Goal: Transaction & Acquisition: Download file/media

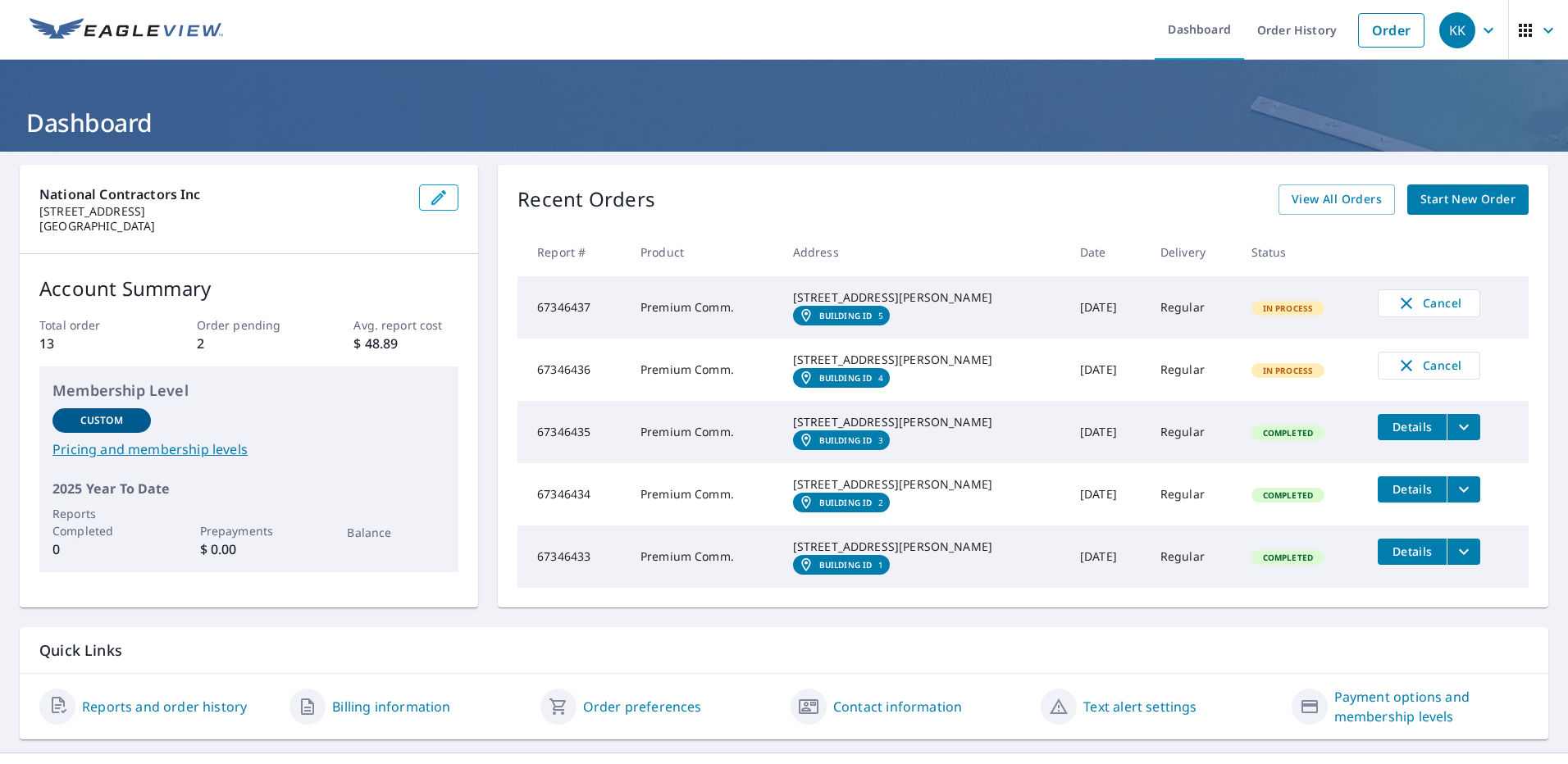
click at [1454, 437] on icon "filesDropdownBtn-67346435" at bounding box center [1464, 427] width 20 height 20
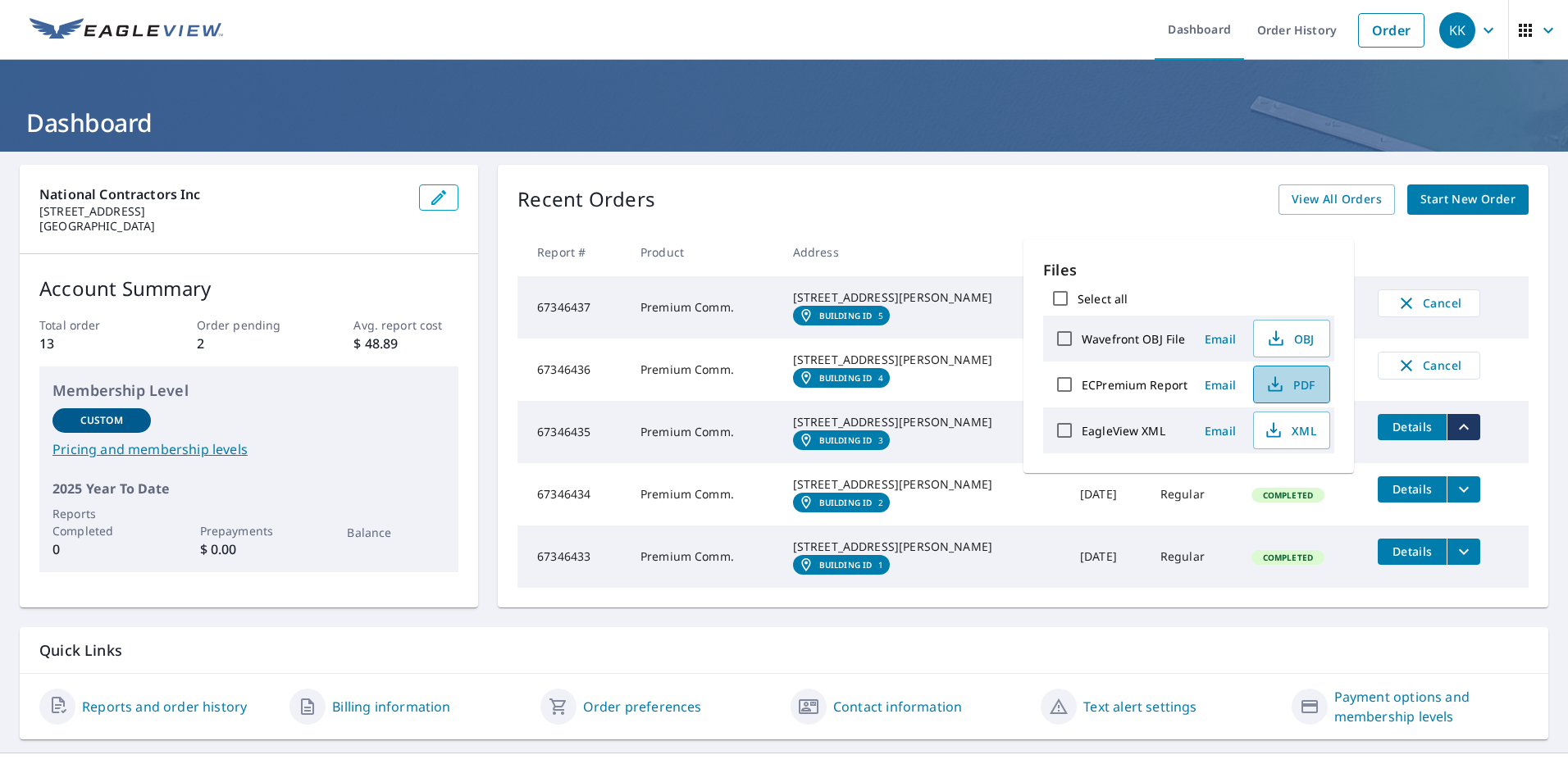
click at [1284, 383] on span "PDF" at bounding box center [1289, 384] width 53 height 20
click at [1503, 393] on td "Cancel" at bounding box center [1445, 366] width 164 height 54
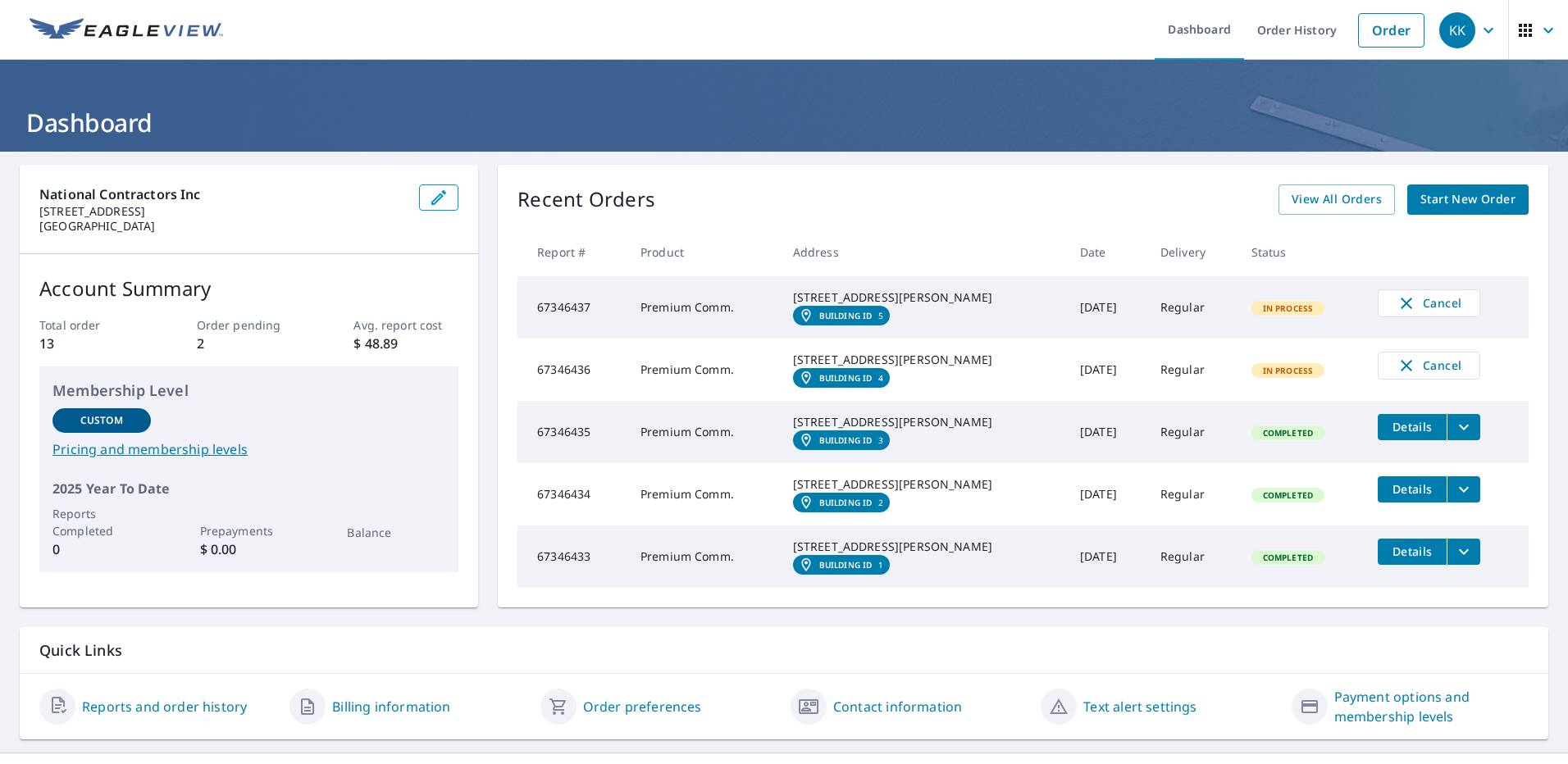
click at [1454, 499] on icon "filesDropdownBtn-67346434" at bounding box center [1464, 489] width 20 height 20
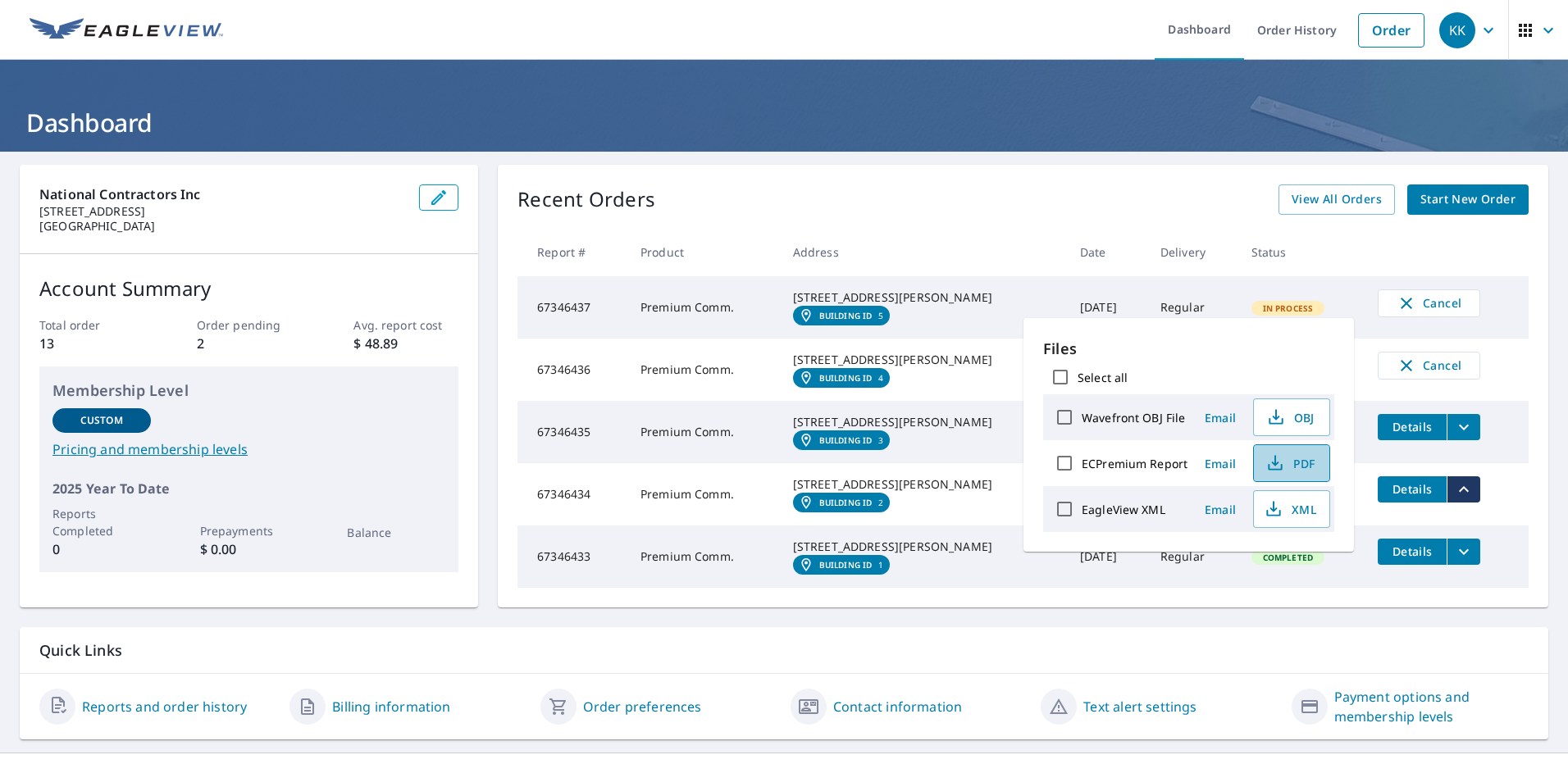
click at [1295, 461] on span "PDF" at bounding box center [1289, 462] width 53 height 20
click at [1488, 401] on tr "67346436 Premium Comm. [STREET_ADDRESS][PERSON_NAME] Building ID 4 [DATE] Regul…" at bounding box center [1022, 370] width 1011 height 62
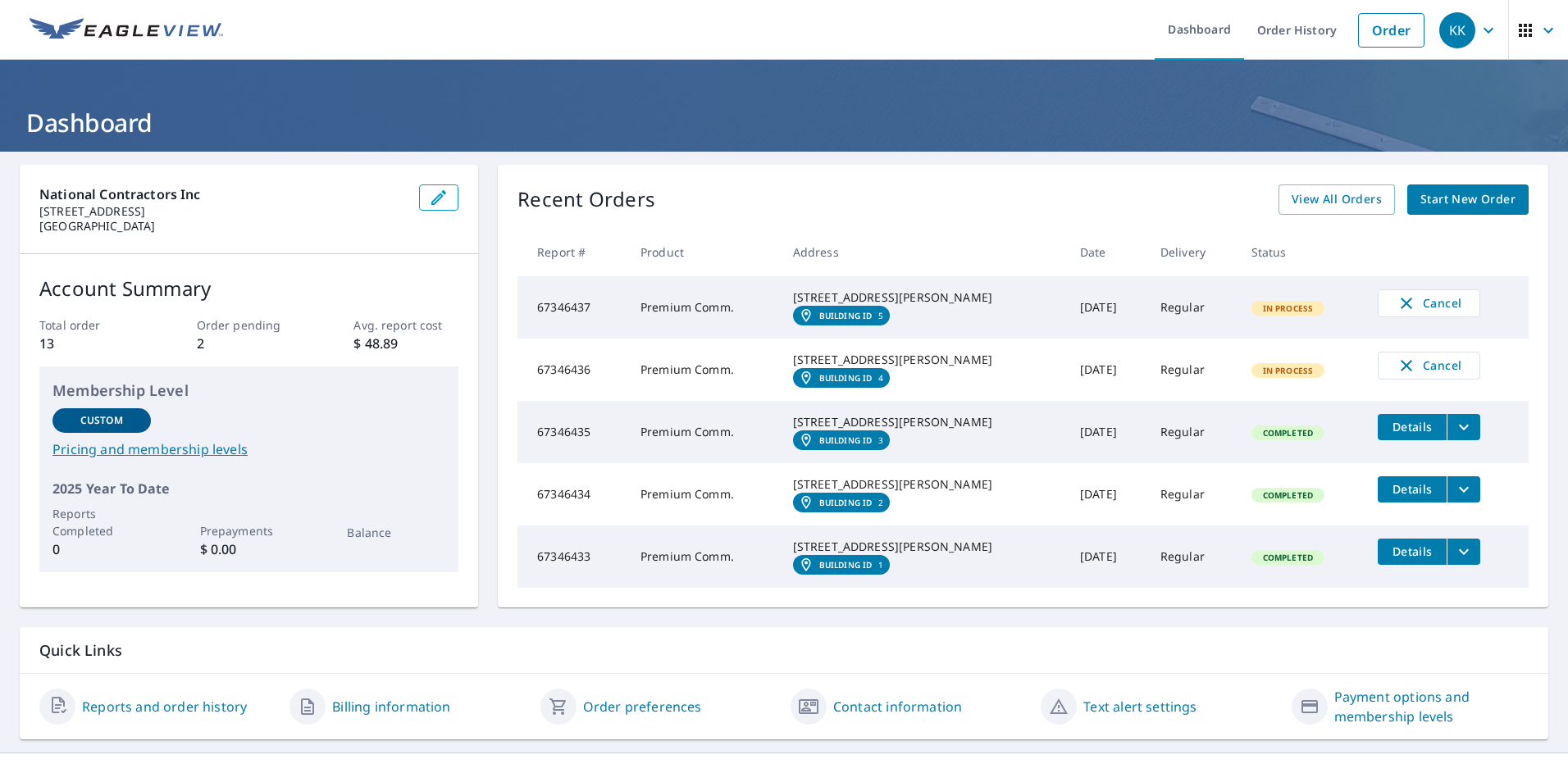
click at [1454, 561] on icon "filesDropdownBtn-67346433" at bounding box center [1464, 551] width 20 height 20
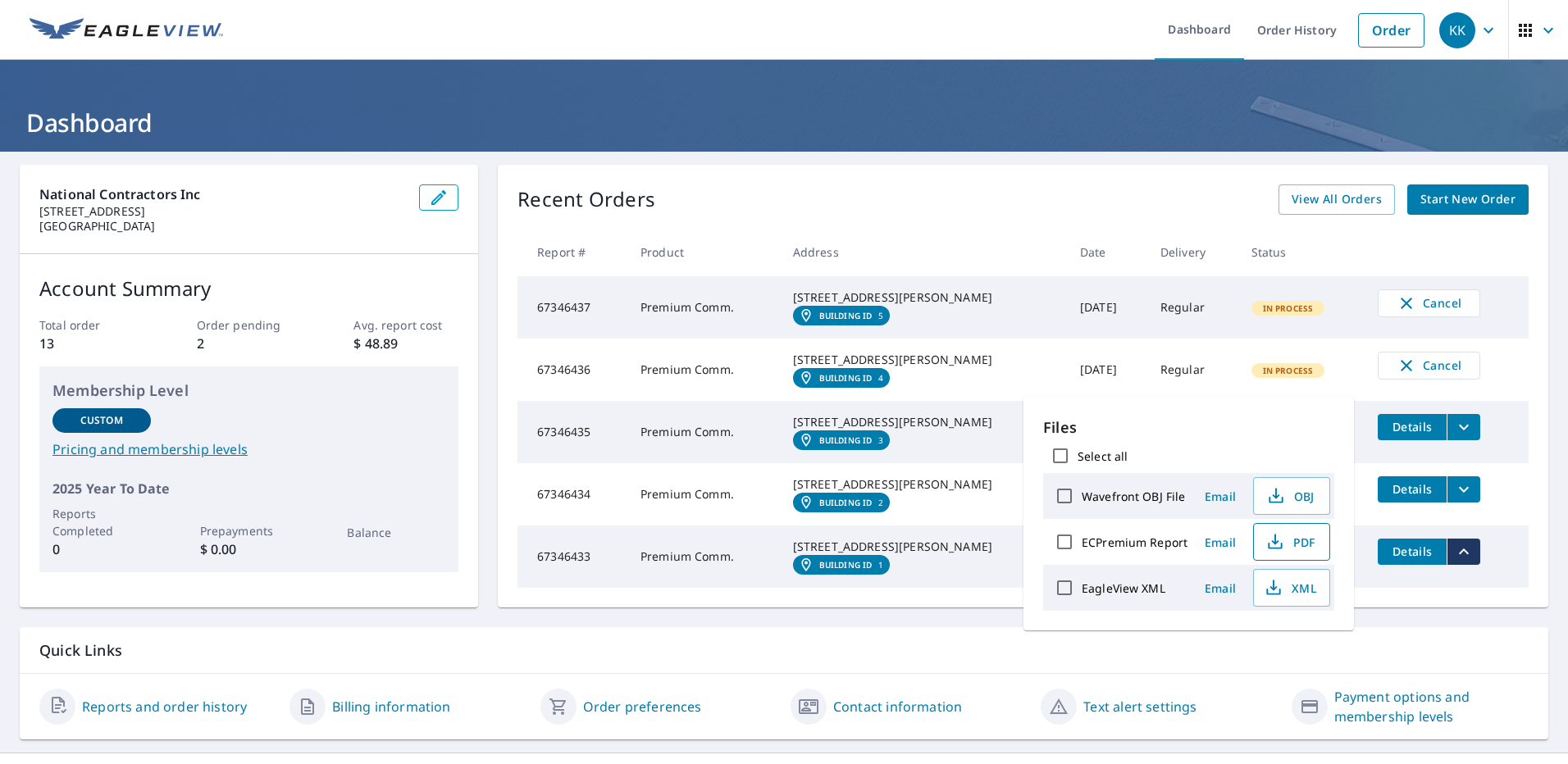
click at [1284, 538] on span "PDF" at bounding box center [1289, 542] width 53 height 20
click at [1505, 321] on td "Cancel" at bounding box center [1445, 303] width 164 height 54
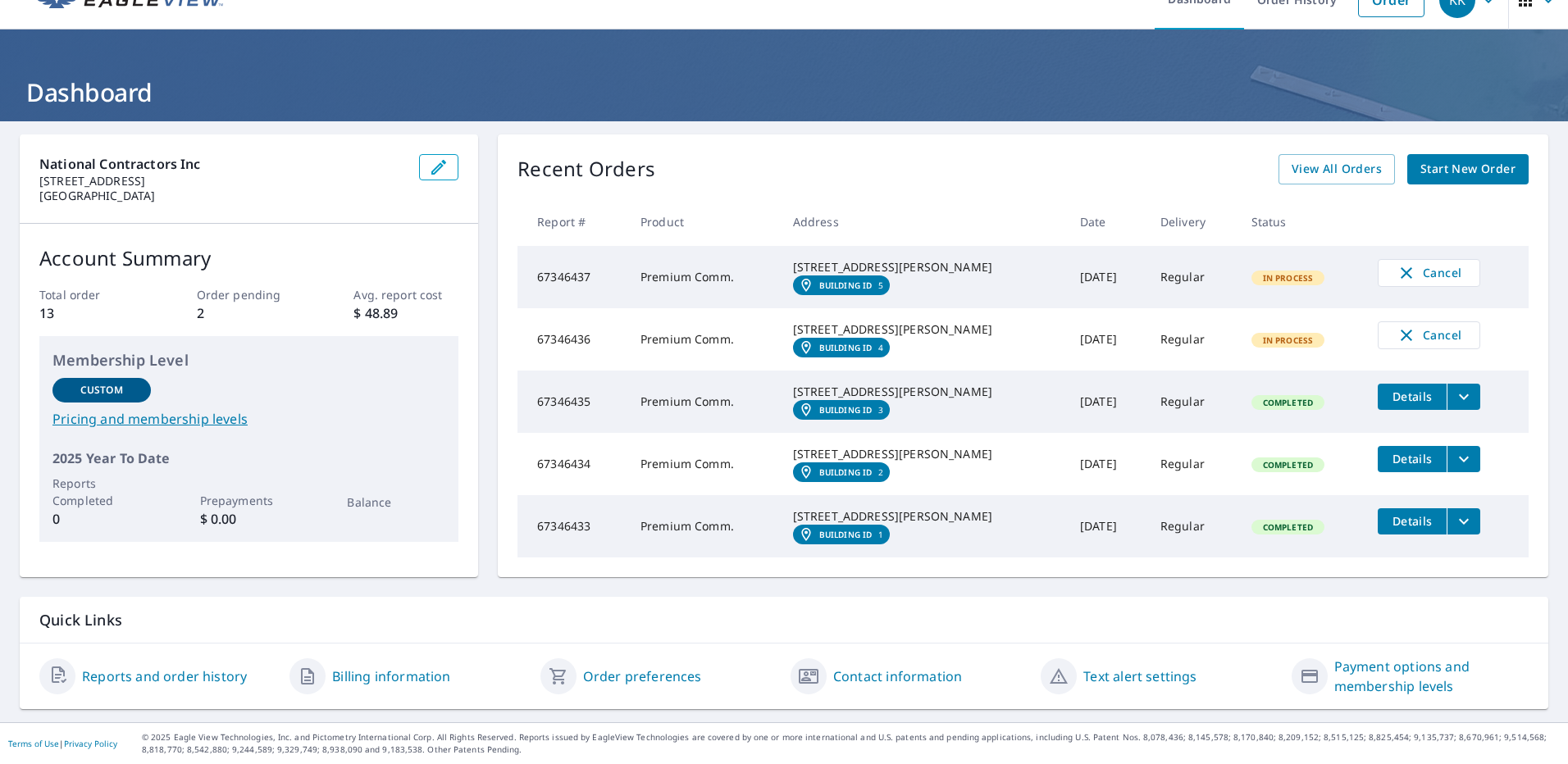
scroll to position [112, 0]
click at [1238, 246] on td "In Process" at bounding box center [1302, 277] width 127 height 62
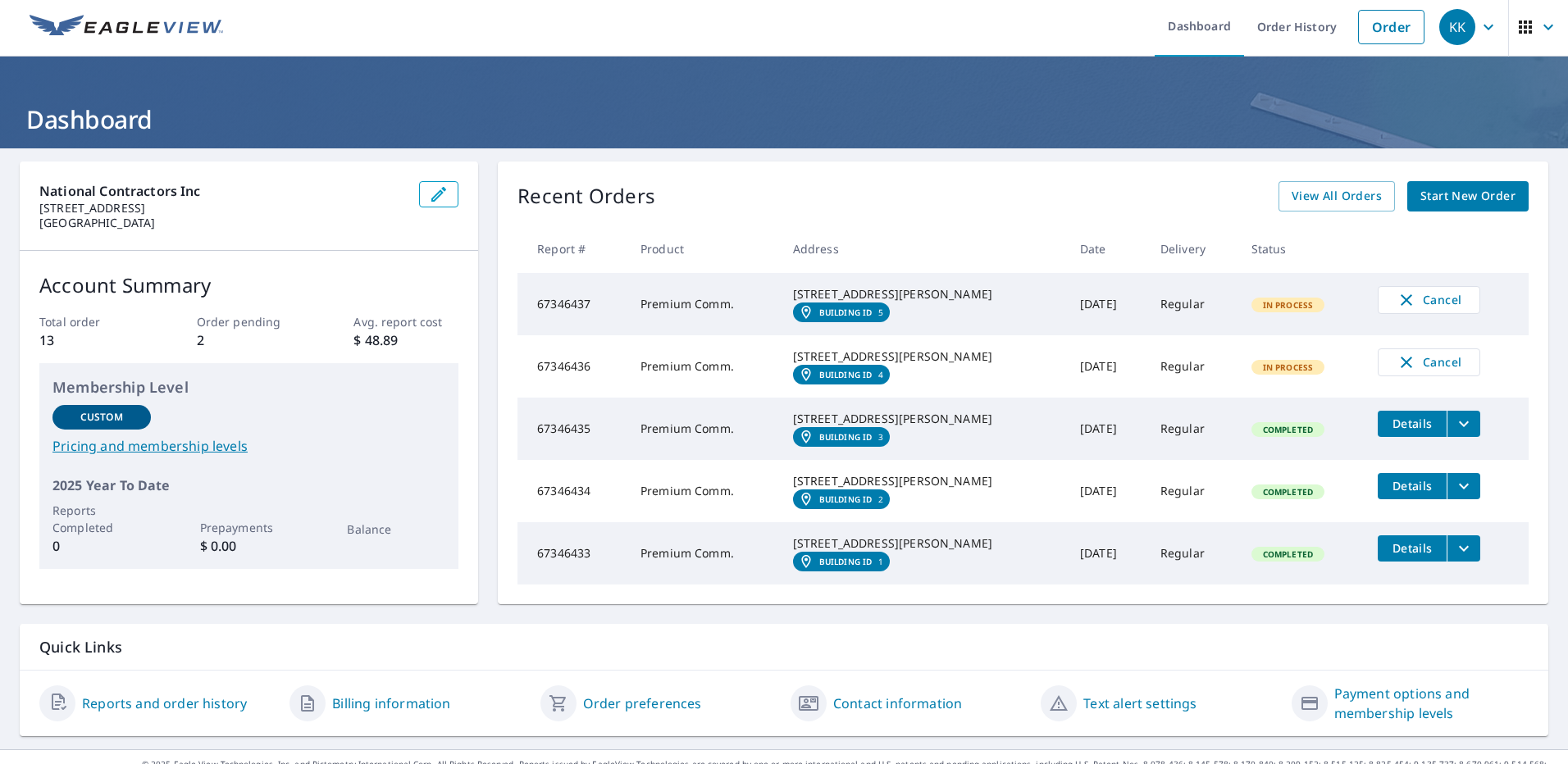
scroll to position [0, 0]
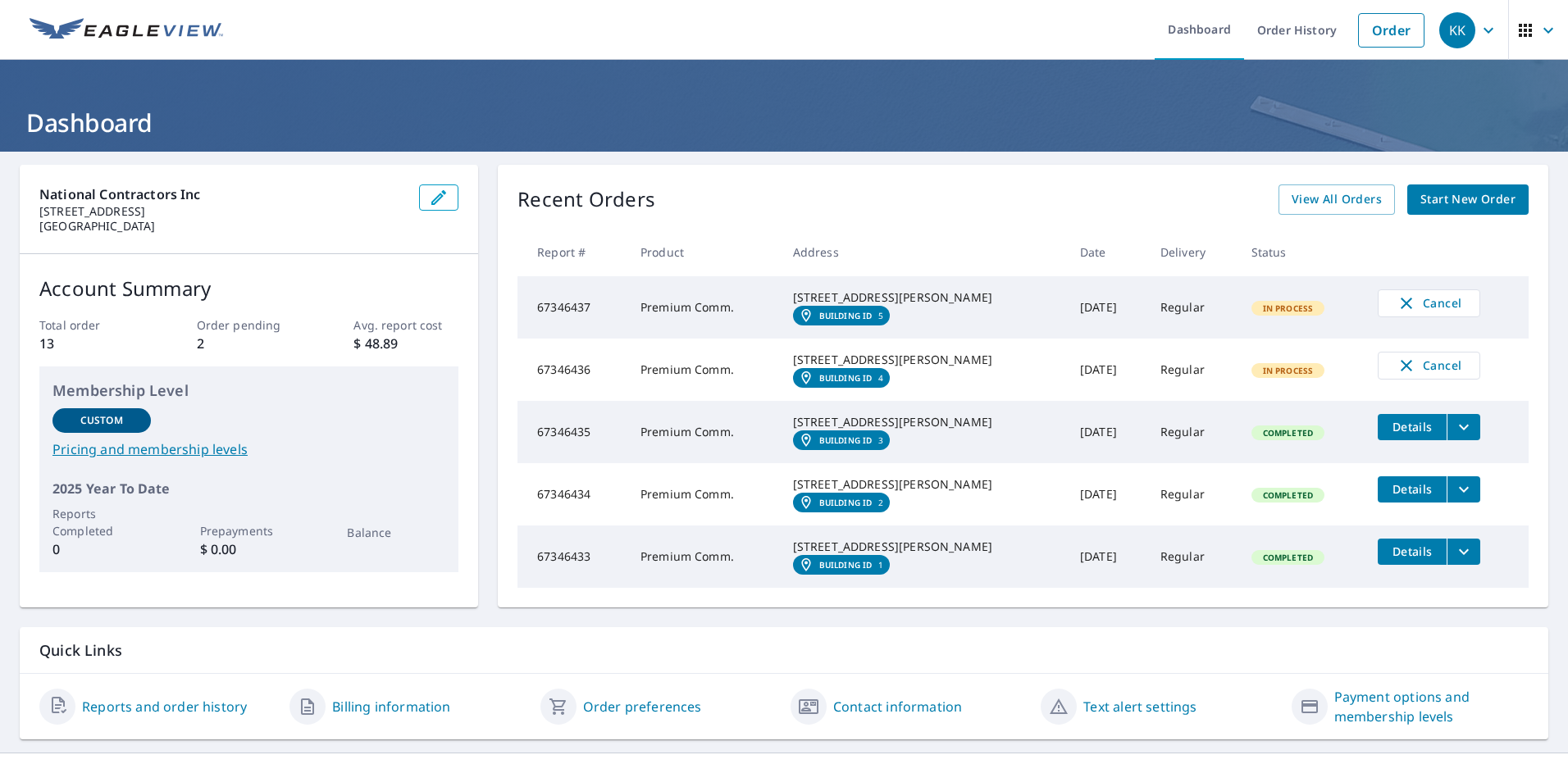
click at [840, 202] on div "Recent Orders View All Orders Start New Order" at bounding box center [1022, 200] width 1011 height 31
click at [810, 204] on div "Recent Orders View All Orders Start New Order" at bounding box center [1022, 200] width 1011 height 31
click at [920, 201] on div "Recent Orders View All Orders Start New Order" at bounding box center [1022, 200] width 1011 height 31
